Goal: Transaction & Acquisition: Book appointment/travel/reservation

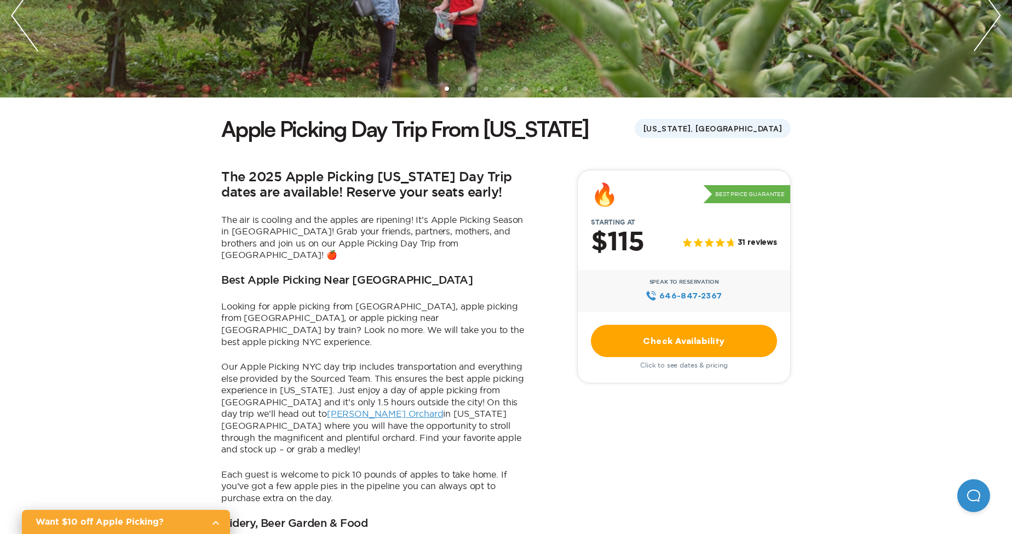
scroll to position [191, 0]
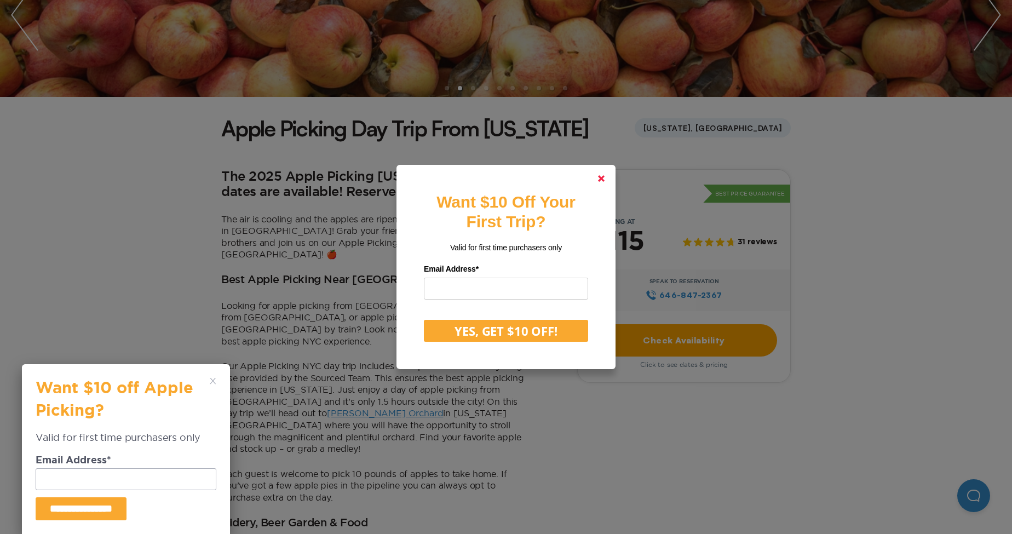
click at [604, 183] on link at bounding box center [601, 178] width 26 height 26
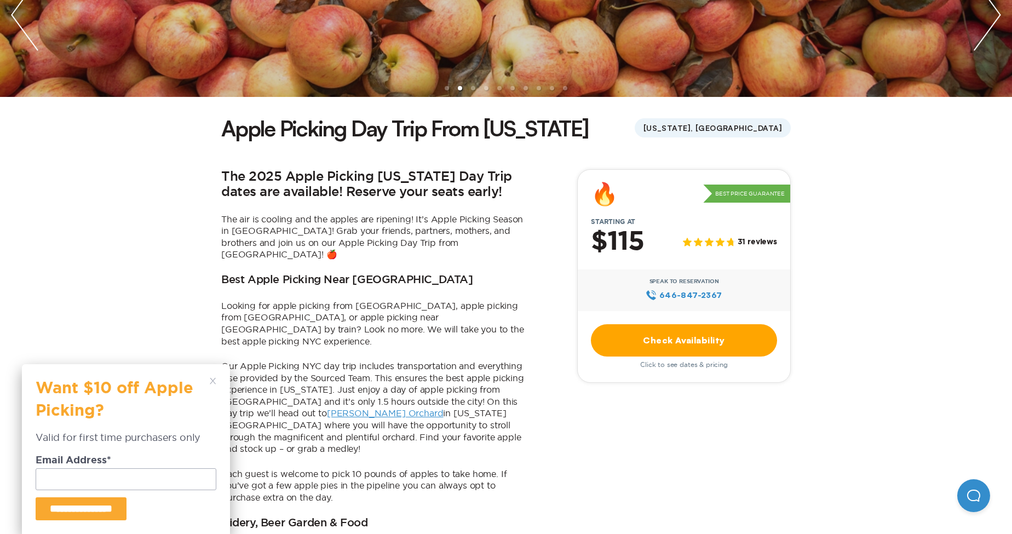
click at [704, 343] on link "Check Availability" at bounding box center [684, 340] width 186 height 32
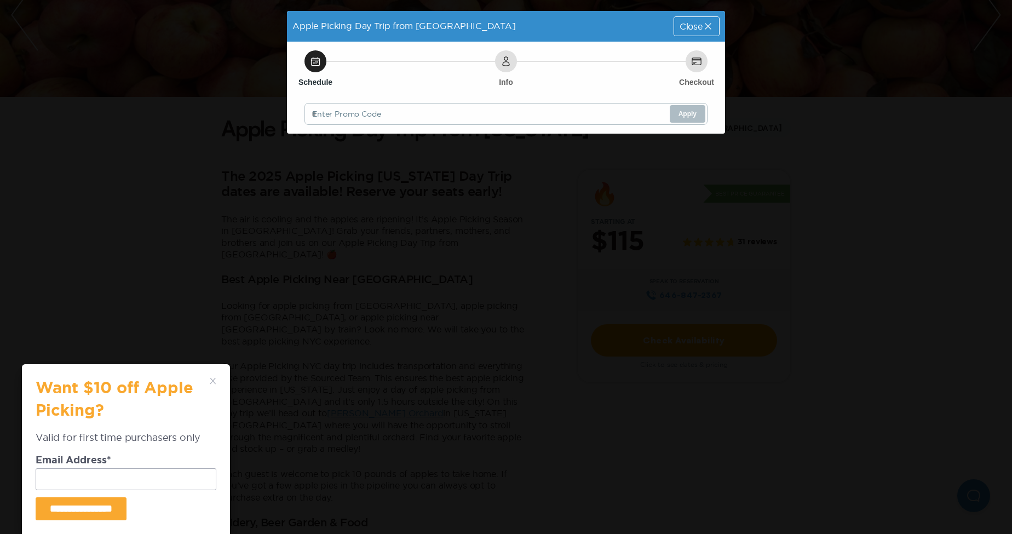
scroll to position [0, 0]
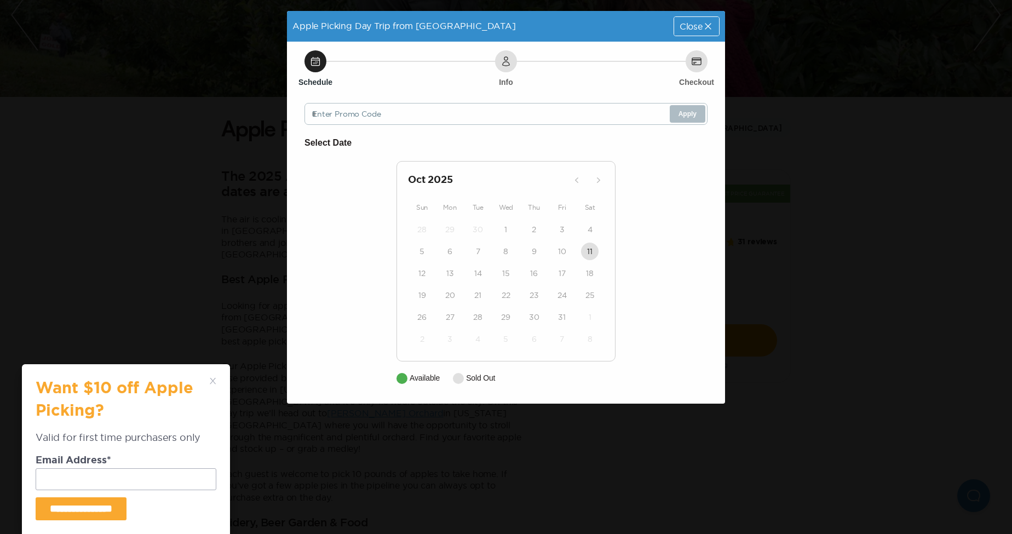
click at [440, 281] on div "13" at bounding box center [450, 273] width 28 height 22
click at [543, 315] on div "30" at bounding box center [534, 317] width 28 height 22
click at [703, 24] on icon at bounding box center [708, 26] width 11 height 11
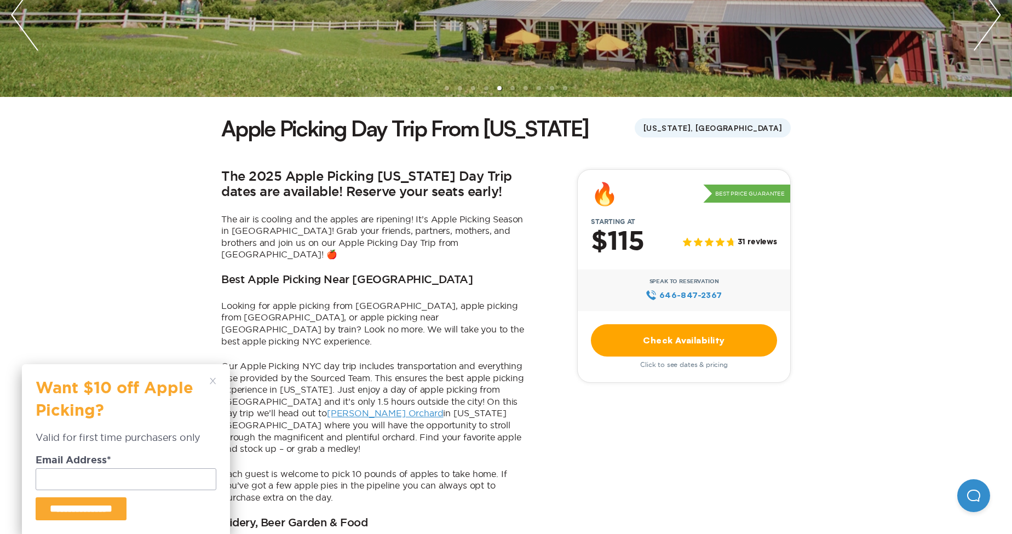
click at [213, 382] on polygon at bounding box center [213, 381] width 6 height 6
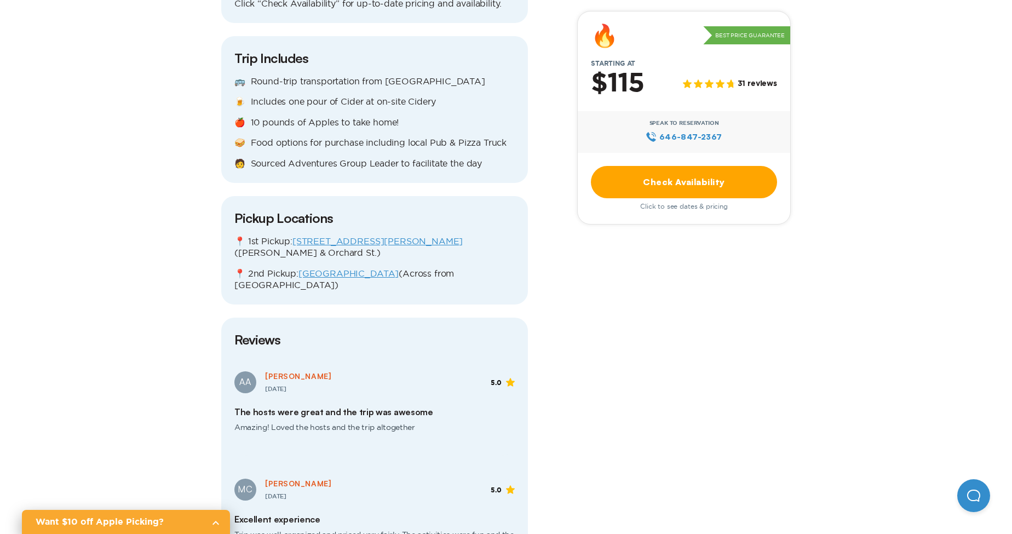
scroll to position [1255, 0]
click at [655, 188] on link "Check Availability" at bounding box center [684, 182] width 186 height 32
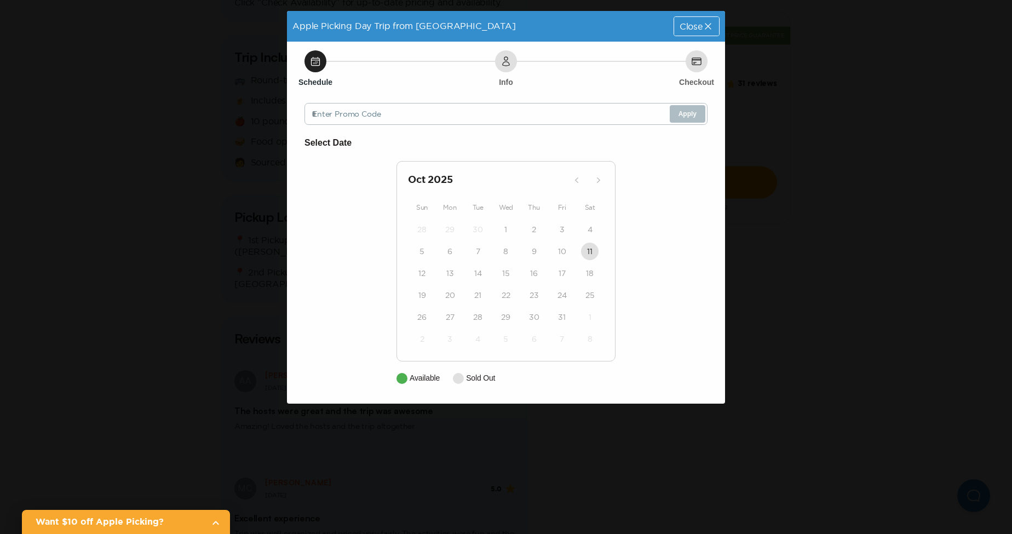
drag, startPoint x: 489, startPoint y: 376, endPoint x: 434, endPoint y: 379, distance: 54.3
click at [481, 378] on p "Sold Out" at bounding box center [480, 378] width 29 height 12
click at [434, 379] on p "Available" at bounding box center [425, 378] width 30 height 12
click at [534, 102] on div "Schedule Info Checkout Enter Promo Code Apply Select Date [DATE] Sun Mon Tue We…" at bounding box center [506, 223] width 438 height 362
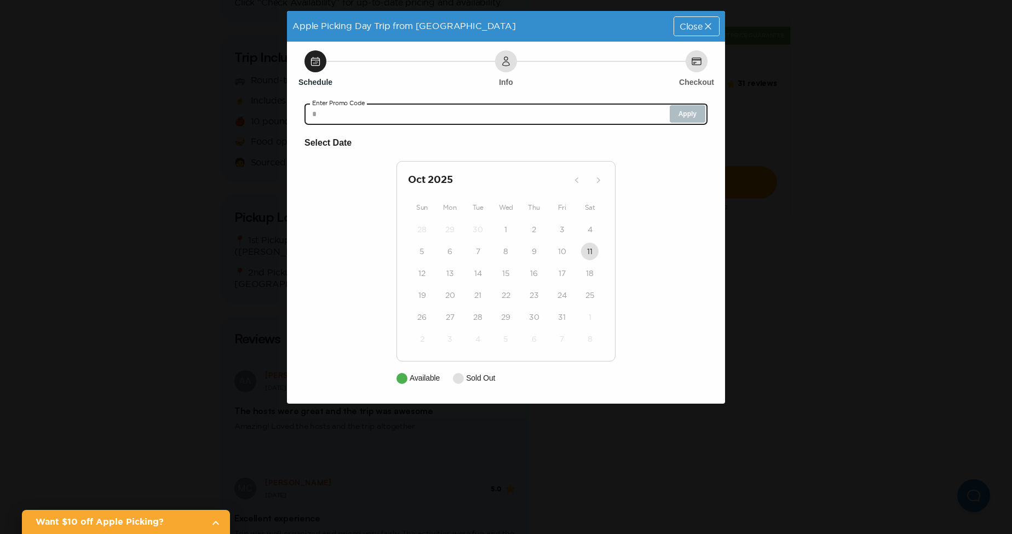
click at [538, 107] on input "text" at bounding box center [506, 114] width 403 height 22
type input "*******"
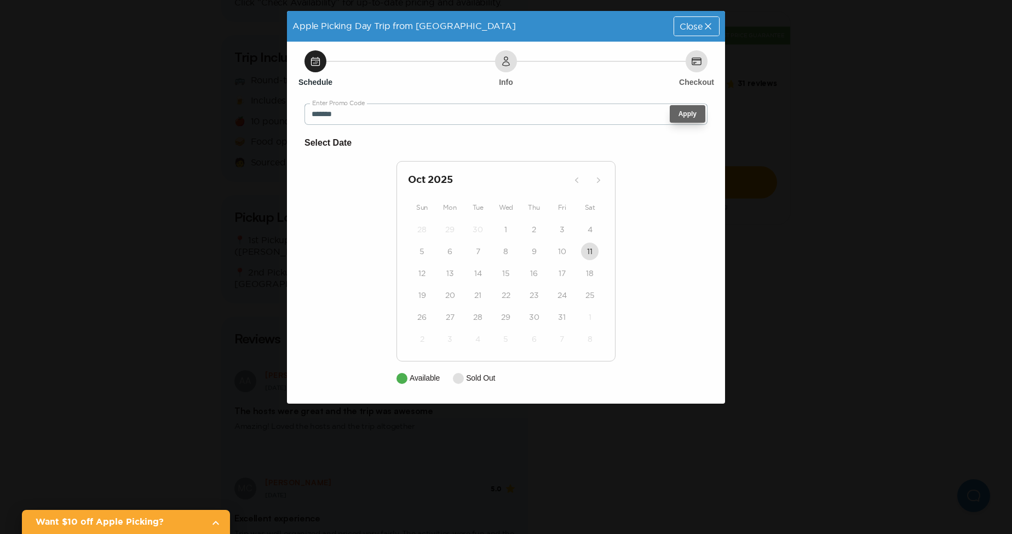
click at [682, 118] on button "Apply" at bounding box center [688, 114] width 36 height 18
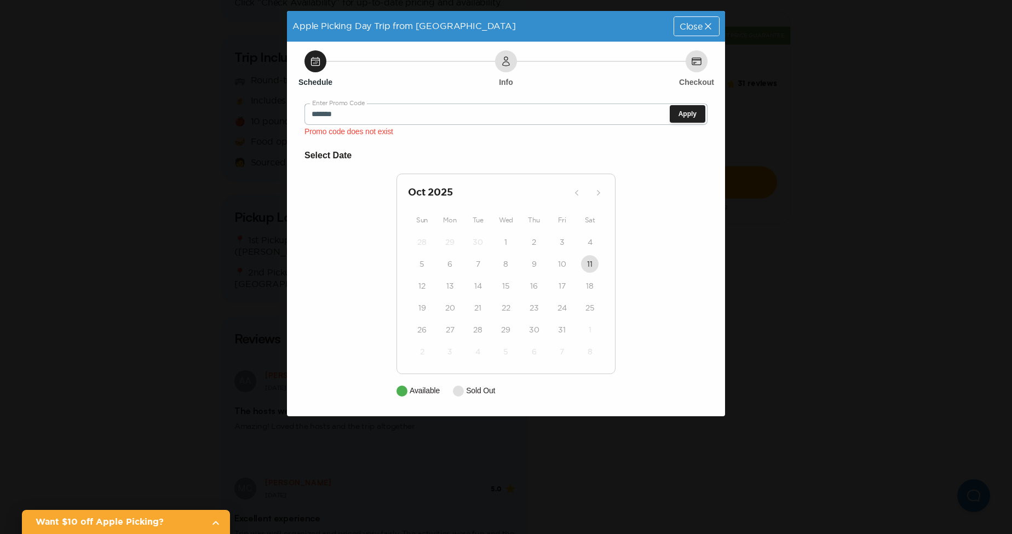
click at [700, 18] on div "Close" at bounding box center [696, 26] width 45 height 19
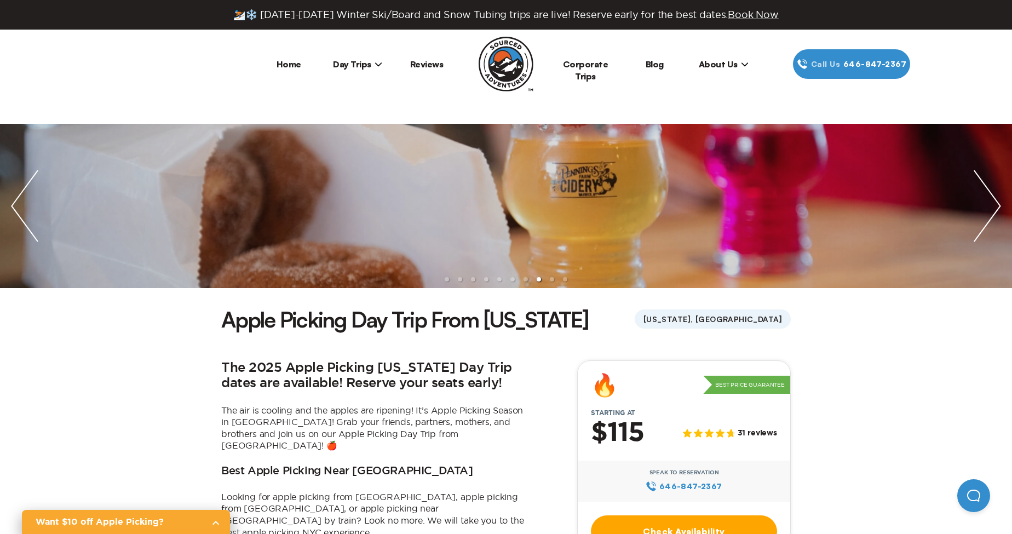
click at [368, 65] on span "Day Trips" at bounding box center [357, 64] width 49 height 11
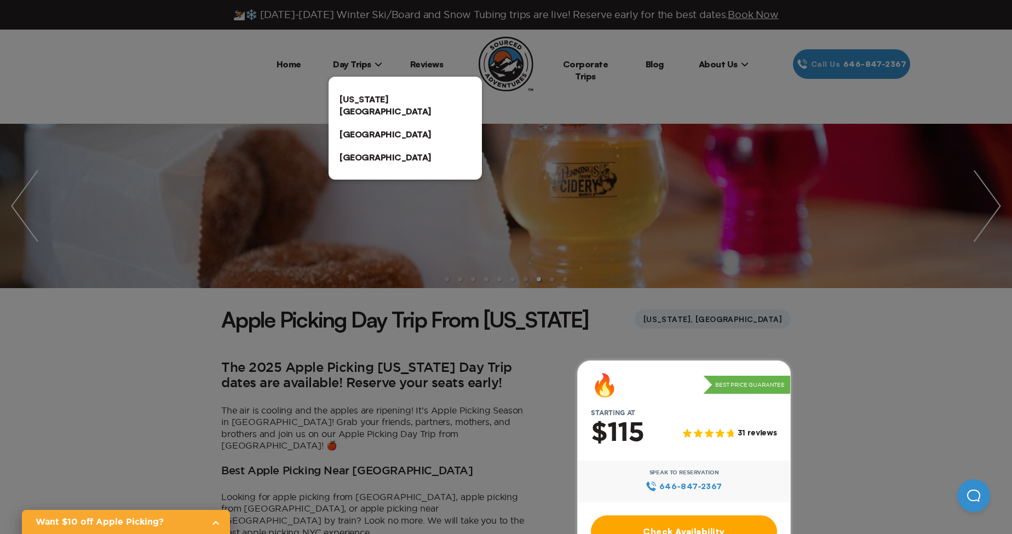
click at [383, 99] on link "[US_STATE][GEOGRAPHIC_DATA]" at bounding box center [405, 105] width 153 height 35
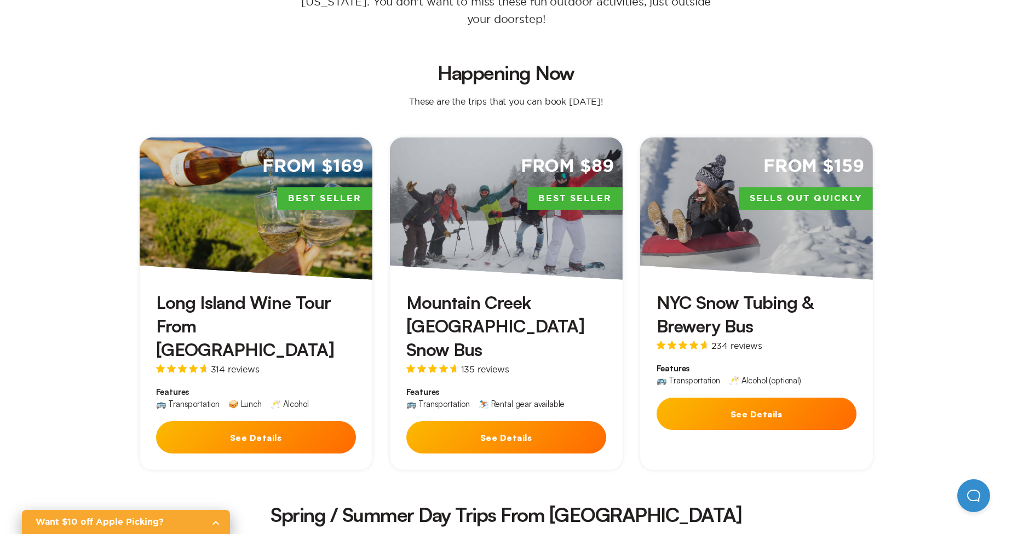
scroll to position [264, 0]
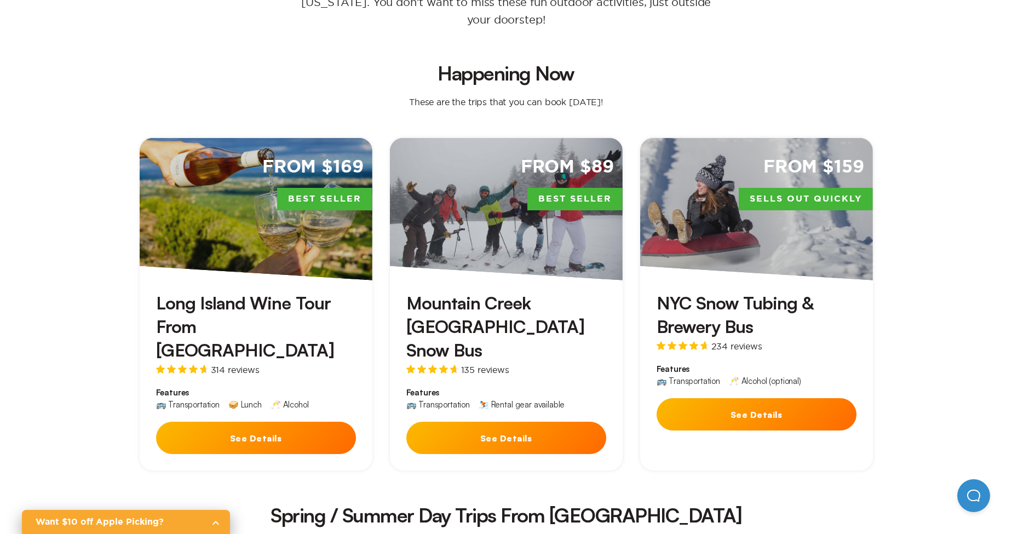
drag, startPoint x: 283, startPoint y: 388, endPoint x: 345, endPoint y: 385, distance: 62.6
click at [283, 422] on button "See Details" at bounding box center [256, 438] width 200 height 32
